Goal: Find specific page/section: Find specific page/section

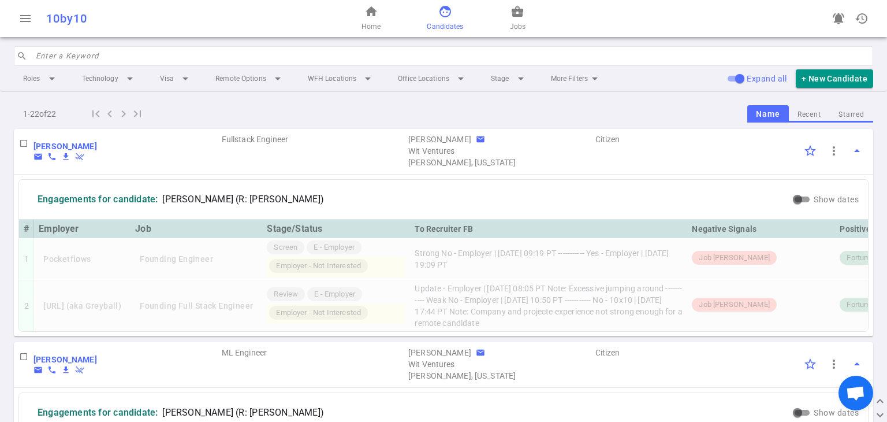
click at [134, 63] on input "search" at bounding box center [451, 56] width 831 height 18
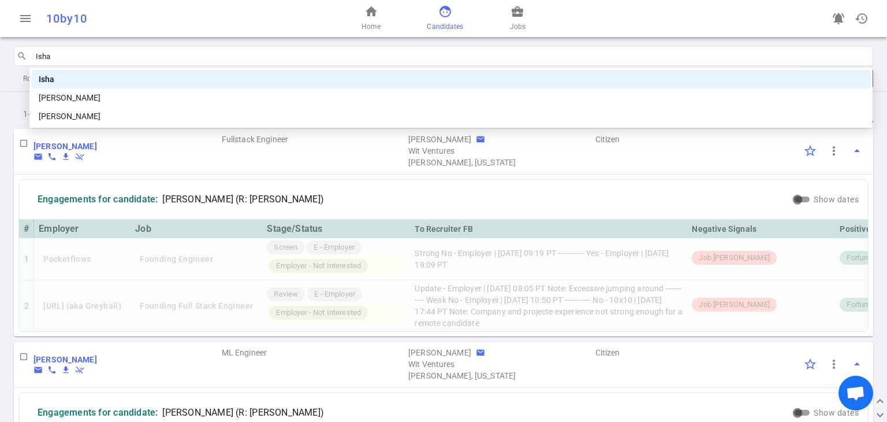
type input "[PERSON_NAME]"
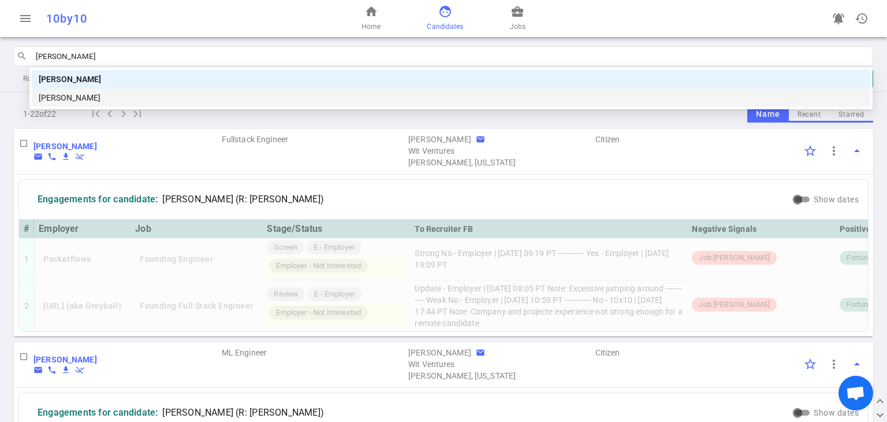
click at [100, 94] on div "[PERSON_NAME]" at bounding box center [451, 97] width 825 height 13
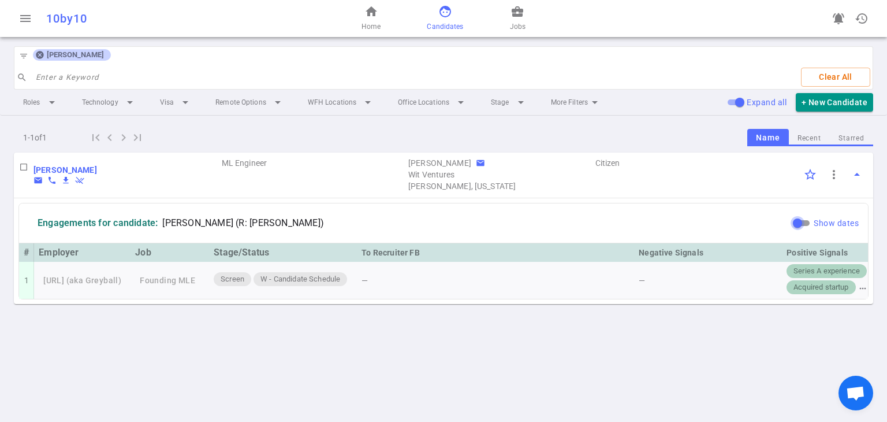
click at [797, 222] on input "Show dates" at bounding box center [798, 223] width 42 height 14
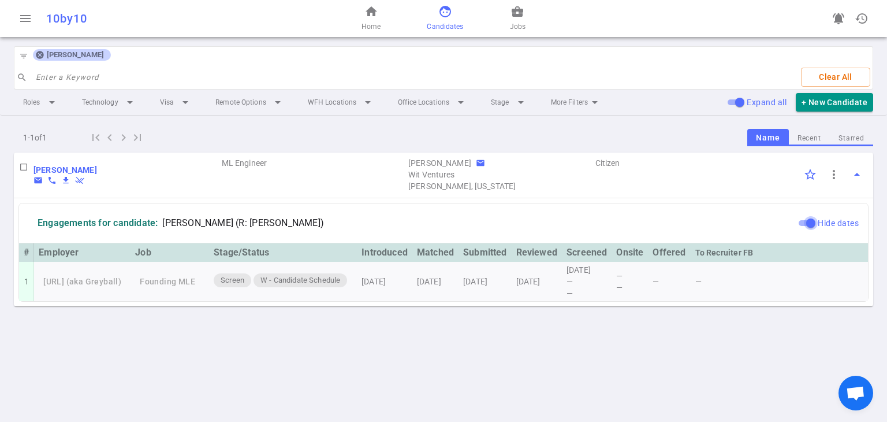
click at [802, 222] on input "Hide dates" at bounding box center [811, 223] width 42 height 14
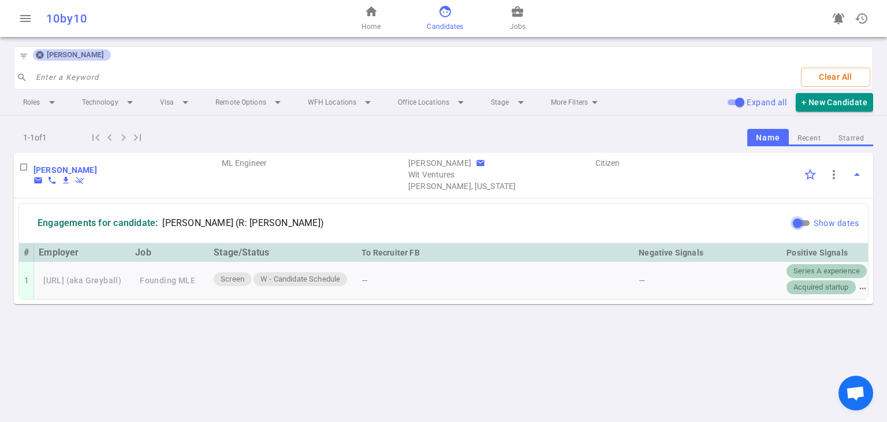
click at [802, 222] on input "Show dates" at bounding box center [798, 223] width 42 height 14
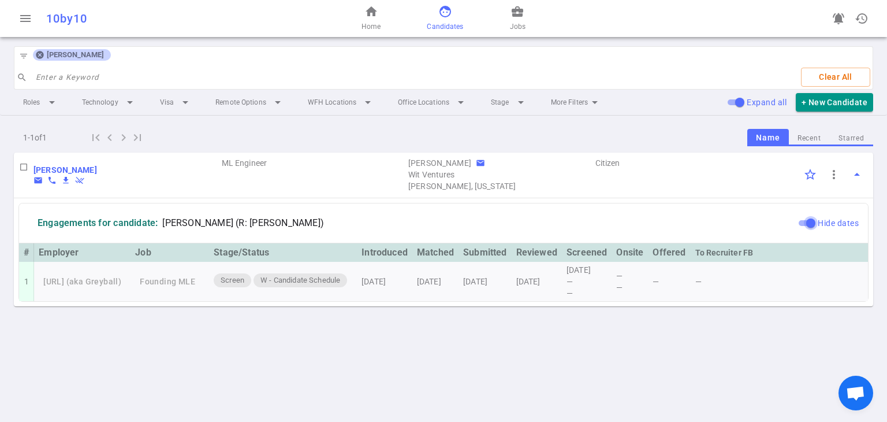
click at [807, 223] on input "Hide dates" at bounding box center [811, 223] width 42 height 14
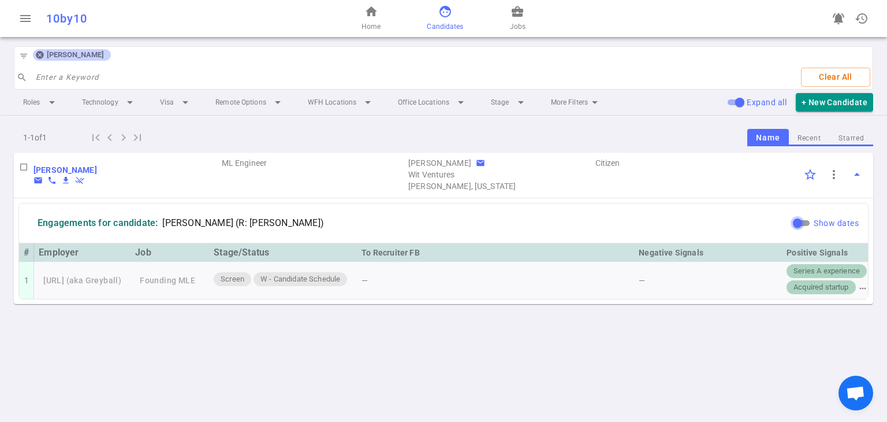
click at [807, 223] on input "Show dates" at bounding box center [798, 223] width 42 height 14
checkbox input "true"
